Goal: Task Accomplishment & Management: Use online tool/utility

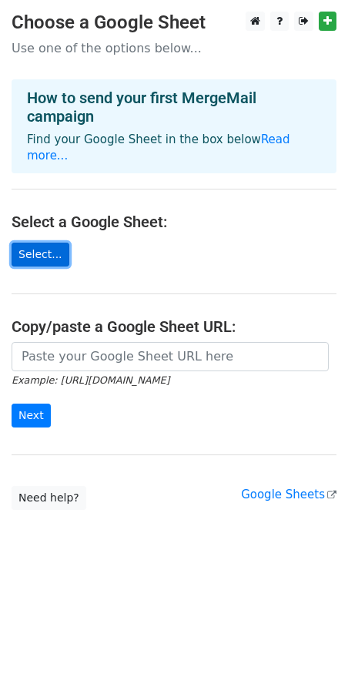
click at [45, 243] on link "Select..." at bounding box center [41, 255] width 58 height 24
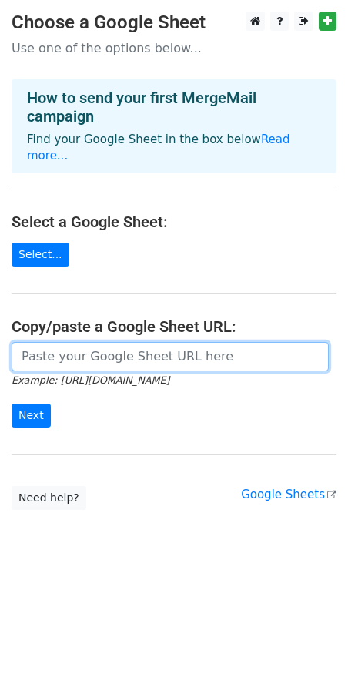
click at [147, 342] on input "url" at bounding box center [170, 356] width 317 height 29
paste input "[URL][DOMAIN_NAME]"
type input "[URL][DOMAIN_NAME]"
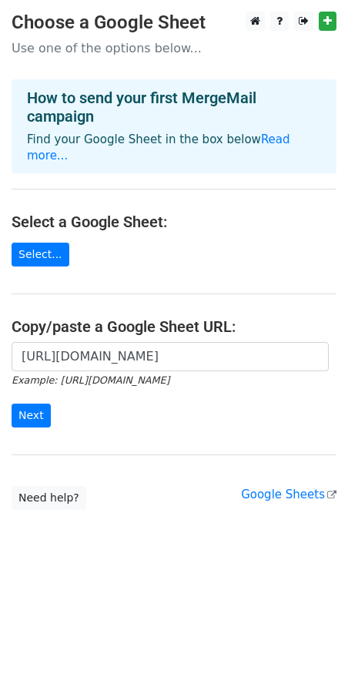
scroll to position [0, 0]
click at [138, 483] on main "Choose a Google Sheet Use one of the options below... How to send your first Me…" at bounding box center [174, 261] width 348 height 498
click at [37, 405] on input "Next" at bounding box center [31, 415] width 39 height 24
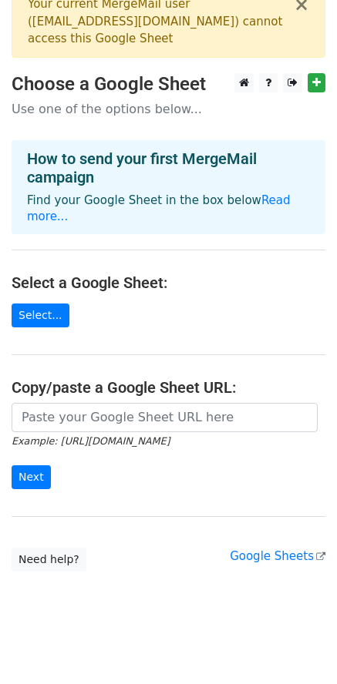
scroll to position [33, 0]
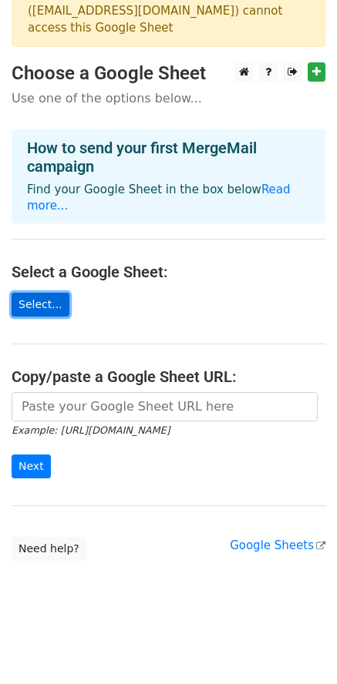
click at [43, 310] on link "Select..." at bounding box center [41, 305] width 58 height 24
click at [254, 313] on main "× Your current MergeMail user ( wind.bidan@gmail.com ) cannot access this Googl…" at bounding box center [168, 268] width 337 height 586
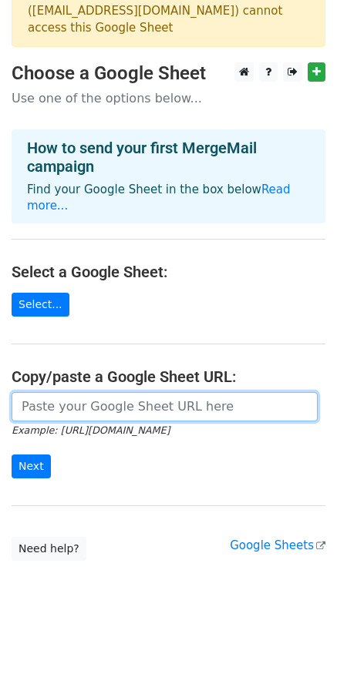
click at [133, 412] on input "url" at bounding box center [165, 406] width 306 height 29
paste input "https://docs.google.com/spreadsheets/d/1lPxxf4sfcvHZGLvsiYrNmcfyLbazk4tJqm3T4dS…"
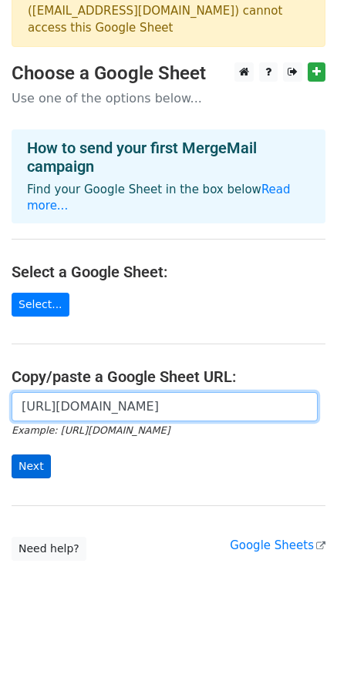
type input "https://docs.google.com/spreadsheets/d/1lPxxf4sfcvHZGLvsiYrNmcfyLbazk4tJqm3T4dS…"
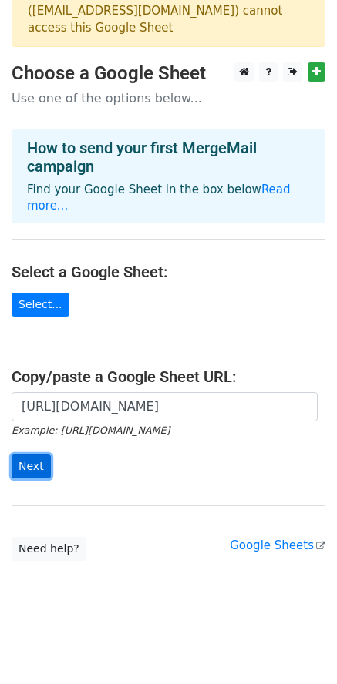
click at [44, 461] on input "Next" at bounding box center [31, 466] width 39 height 24
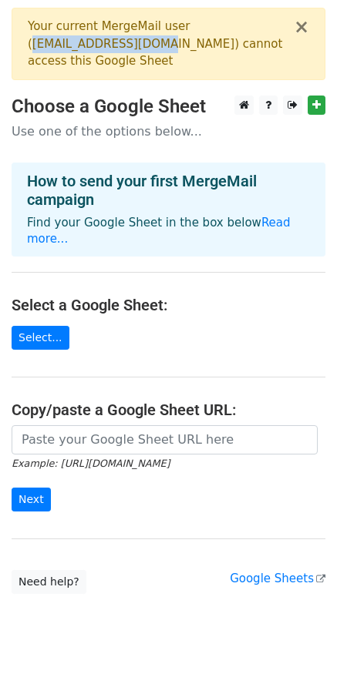
drag, startPoint x: 32, startPoint y: 42, endPoint x: 159, endPoint y: 50, distance: 126.5
click at [159, 50] on div "Your current MergeMail user ( [EMAIL_ADDRESS][DOMAIN_NAME] ) cannot access this…" at bounding box center [161, 44] width 266 height 52
copy div "[EMAIL_ADDRESS][DOMAIN_NAME]"
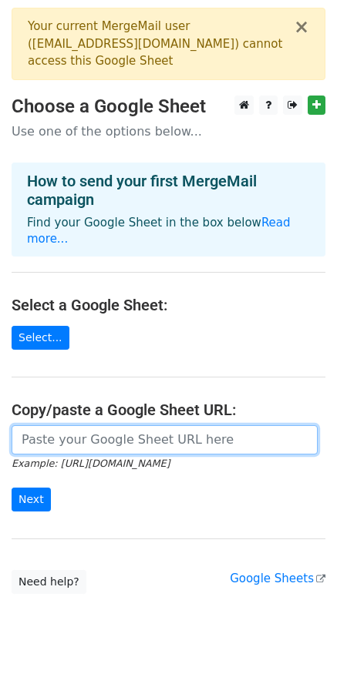
click at [209, 434] on input "url" at bounding box center [165, 439] width 306 height 29
paste input "[EMAIL_ADDRESS][DOMAIN_NAME]"
type input "[EMAIL_ADDRESS][DOMAIN_NAME]"
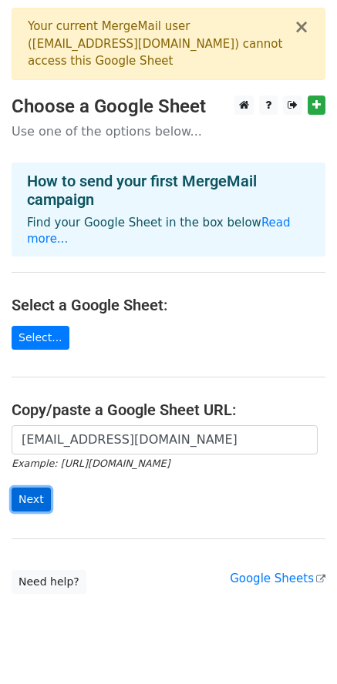
click at [36, 497] on input "Next" at bounding box center [31, 499] width 39 height 24
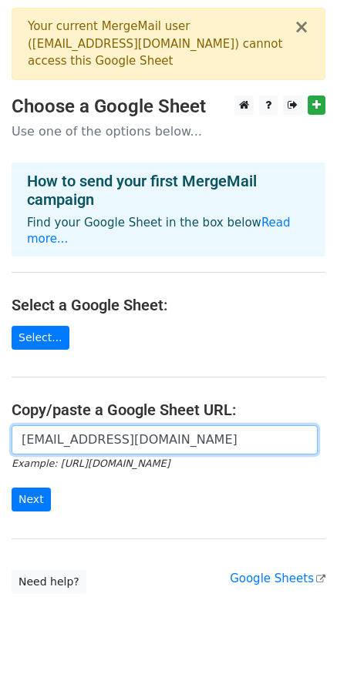
drag, startPoint x: 189, startPoint y: 437, endPoint x: -350, endPoint y: 480, distance: 540.0
click at [0, 480] on html "× Your current MergeMail user ( wind.bidan@gmail.com ) cannot access this Googl…" at bounding box center [168, 358] width 337 height 717
click at [130, 440] on input "url" at bounding box center [165, 439] width 306 height 29
paste input "https://docs.google.com/spreadsheets/d/1lPxxf4sfcvHZGLvsiYrNmcfyLbazk4tJqm3T4dS…"
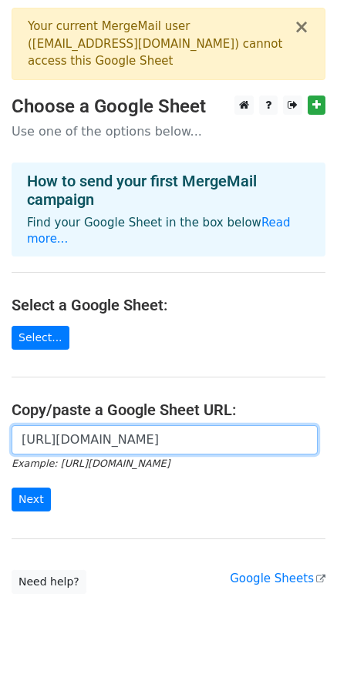
type input "https://docs.google.com/spreadsheets/d/1lPxxf4sfcvHZGLvsiYrNmcfyLbazk4tJqm3T4dS…"
click at [12, 487] on input "Next" at bounding box center [31, 499] width 39 height 24
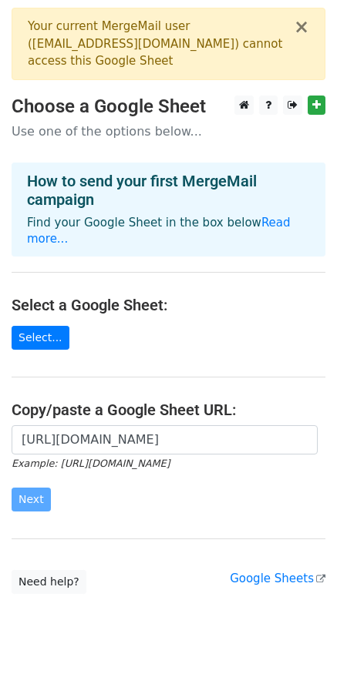
scroll to position [0, 0]
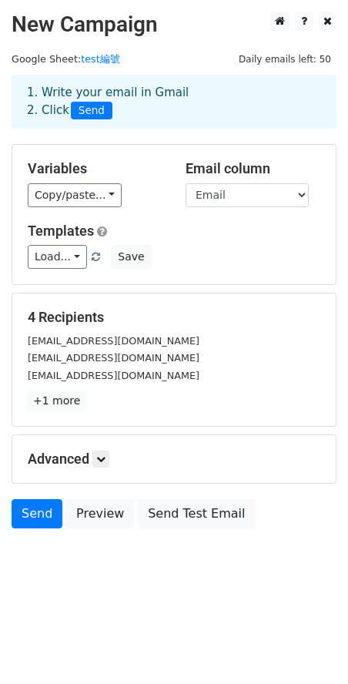
click at [54, 400] on link "+1 more" at bounding box center [57, 400] width 58 height 19
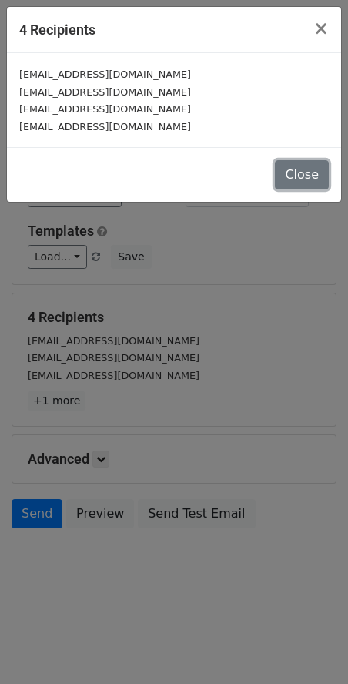
drag, startPoint x: 304, startPoint y: 177, endPoint x: 290, endPoint y: 176, distance: 14.7
click at [304, 176] on button "Close" at bounding box center [302, 174] width 54 height 29
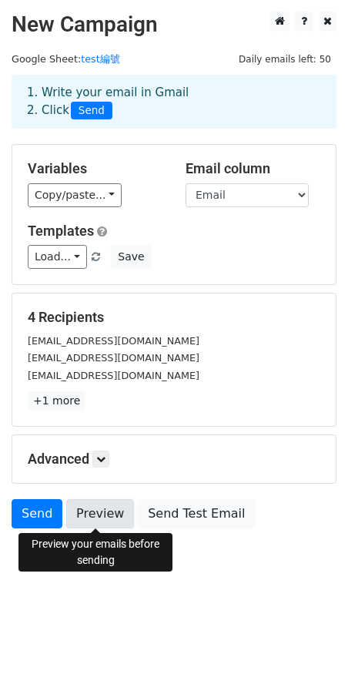
click at [103, 518] on link "Preview" at bounding box center [100, 513] width 68 height 29
click at [91, 515] on link "Preview" at bounding box center [100, 513] width 68 height 29
click at [92, 514] on link "Preview" at bounding box center [100, 513] width 68 height 29
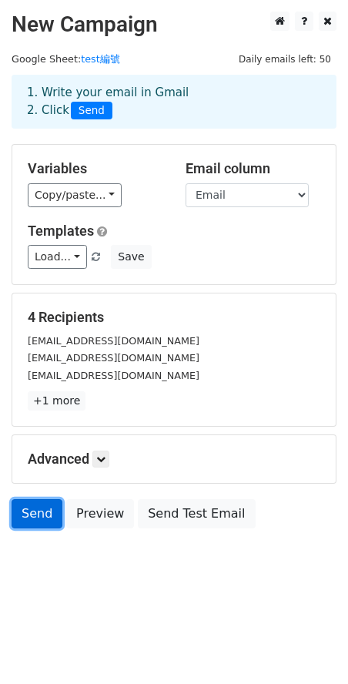
click at [30, 514] on link "Send" at bounding box center [37, 513] width 51 height 29
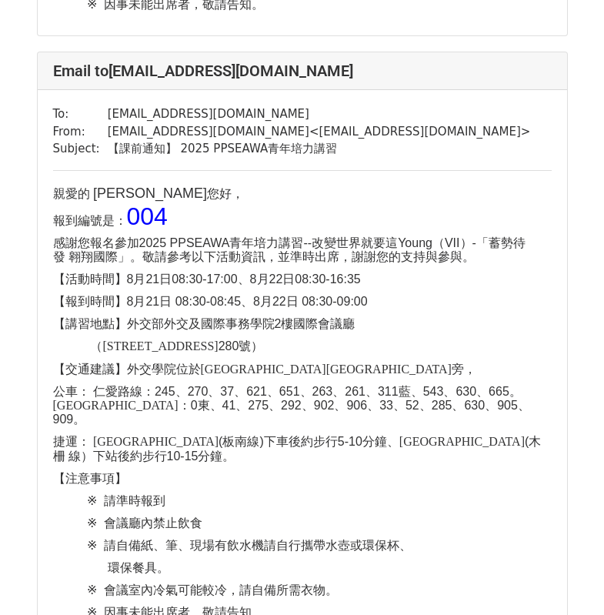
scroll to position [1992, 0]
